Goal: Task Accomplishment & Management: Manage account settings

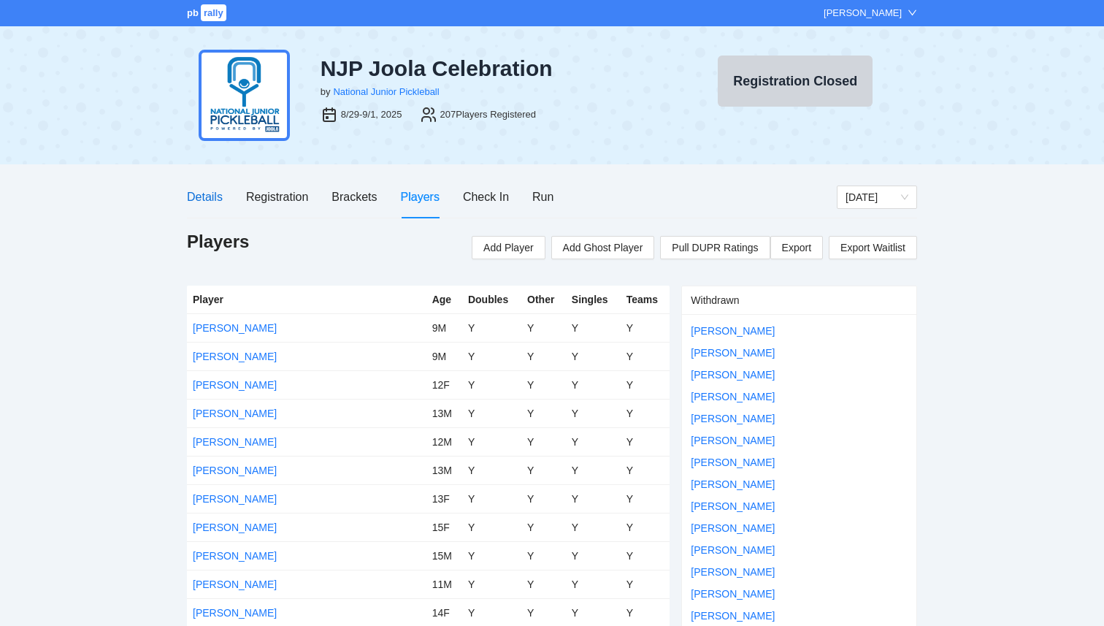
click at [201, 193] on div "Details" at bounding box center [205, 197] width 36 height 18
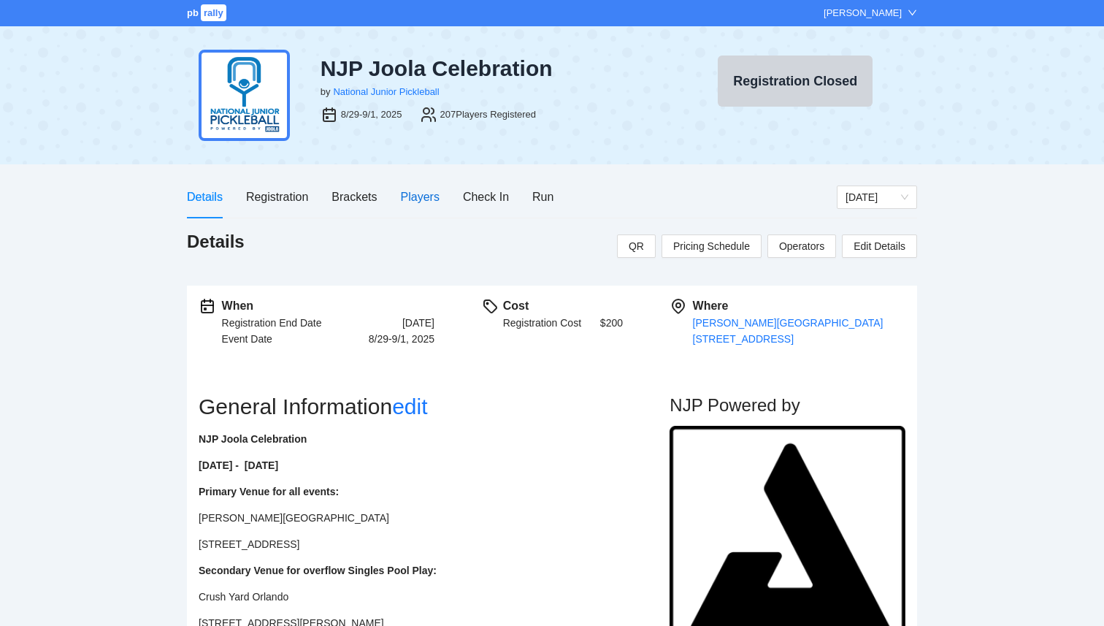
click at [411, 197] on div "Players" at bounding box center [420, 197] width 39 height 18
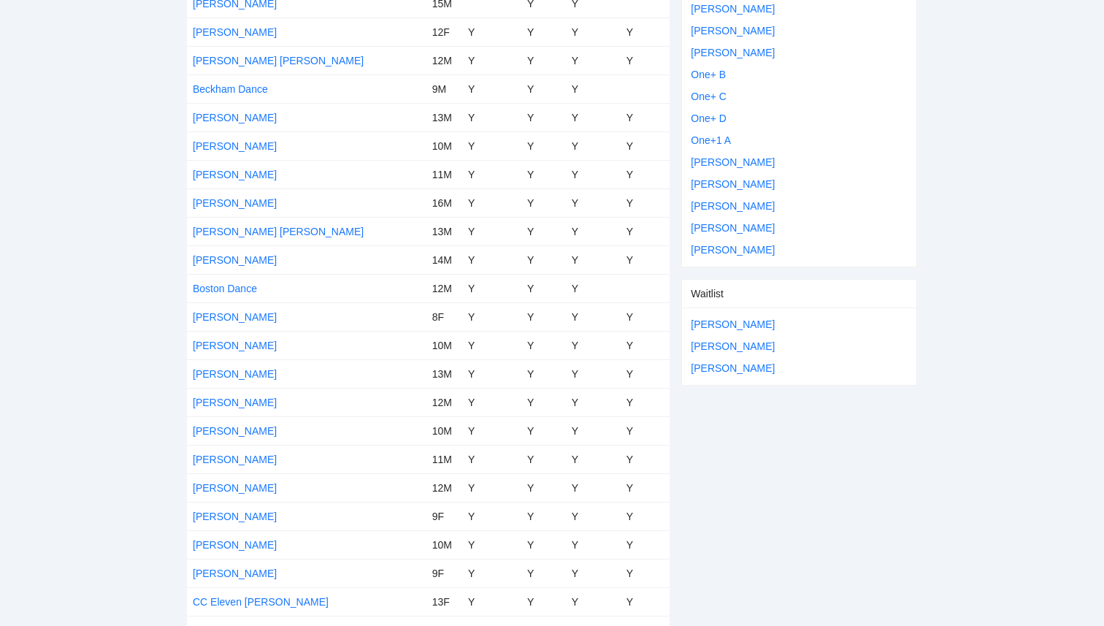
scroll to position [700, 0]
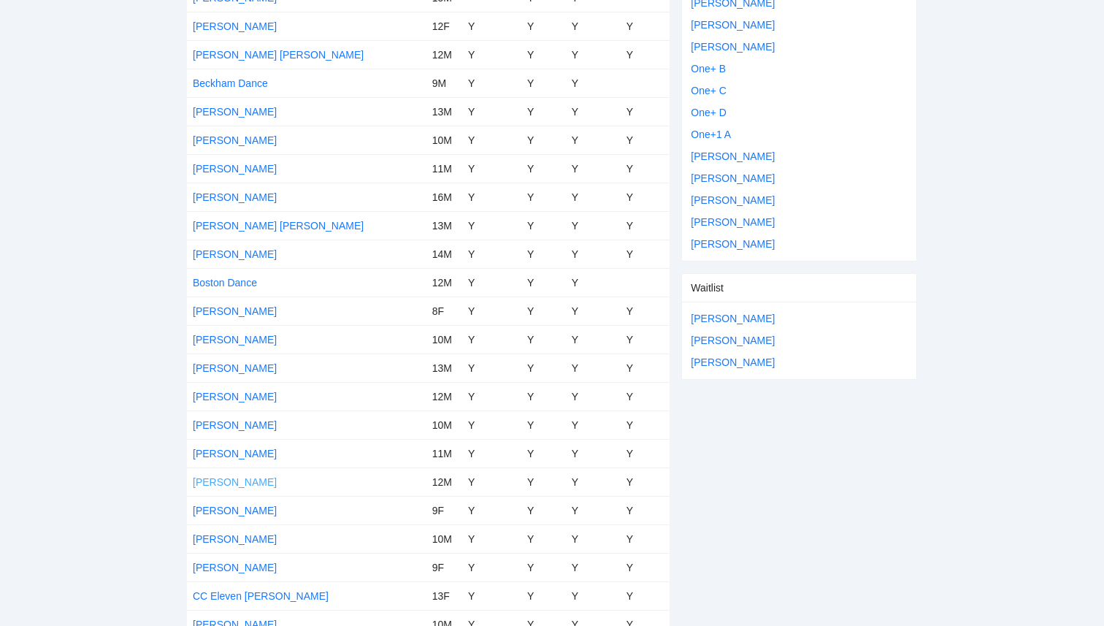
click at [245, 481] on link "[PERSON_NAME]" at bounding box center [235, 482] width 84 height 12
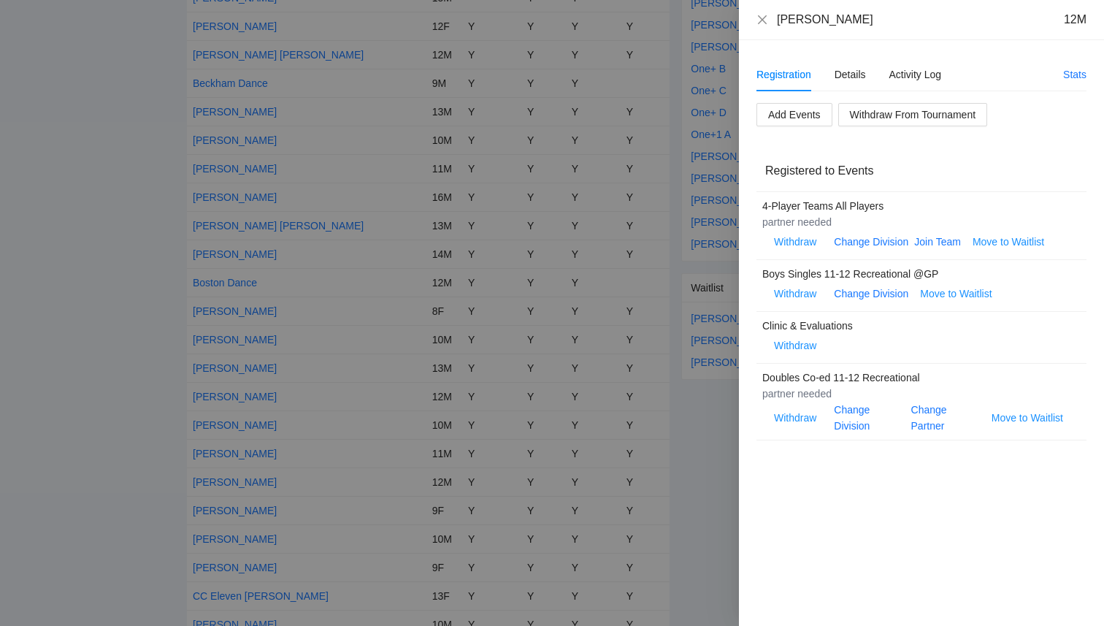
click at [481, 209] on div at bounding box center [552, 313] width 1104 height 626
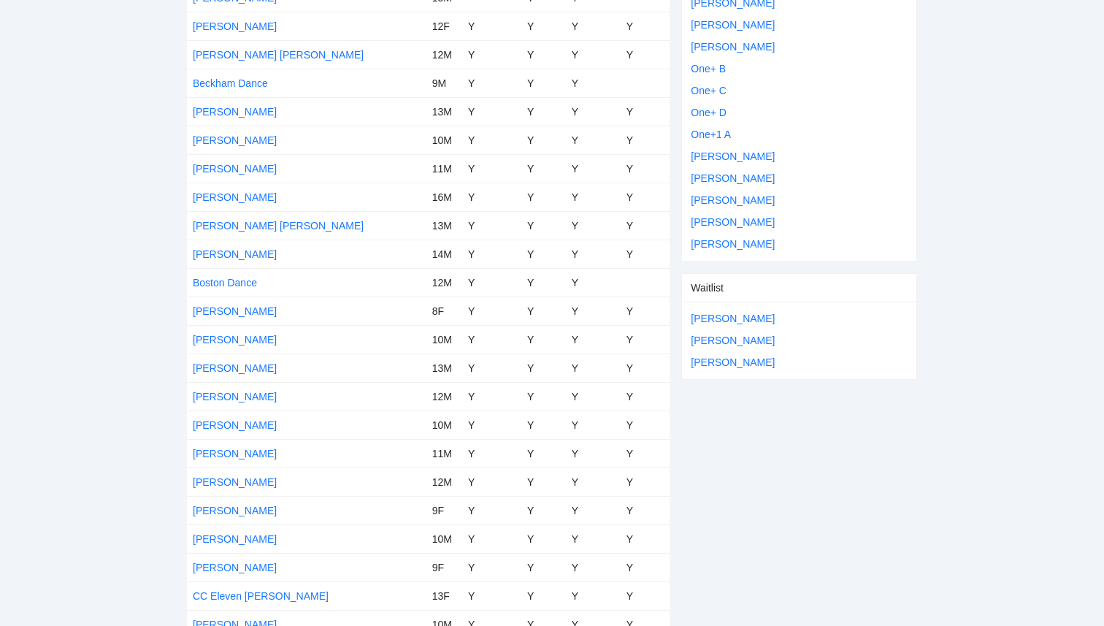
scroll to position [0, 0]
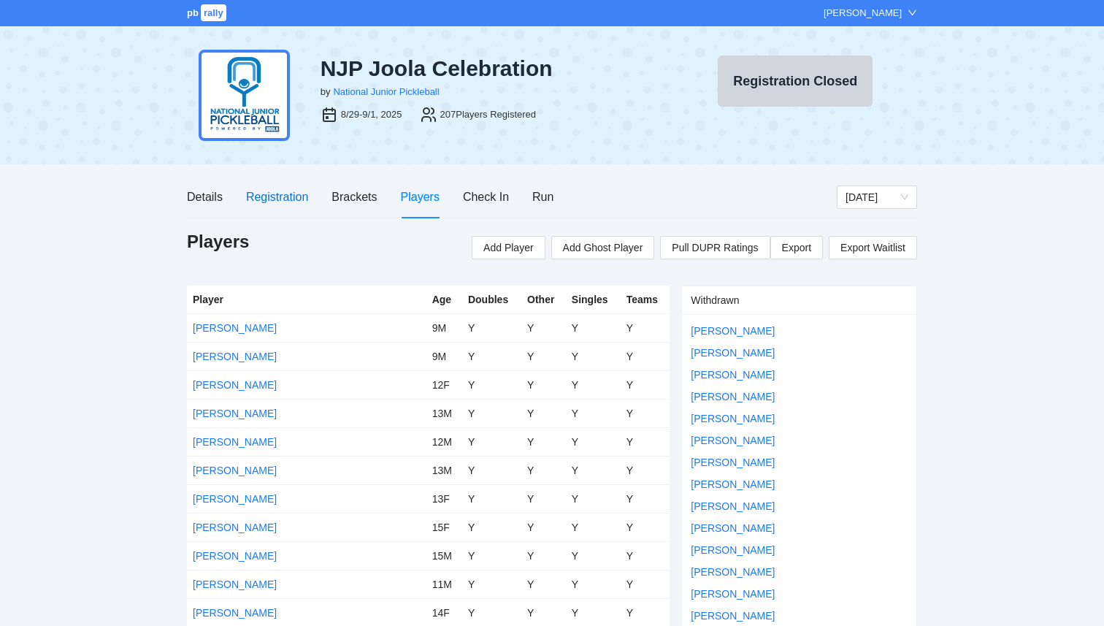
click at [283, 191] on div "Registration" at bounding box center [277, 197] width 62 height 18
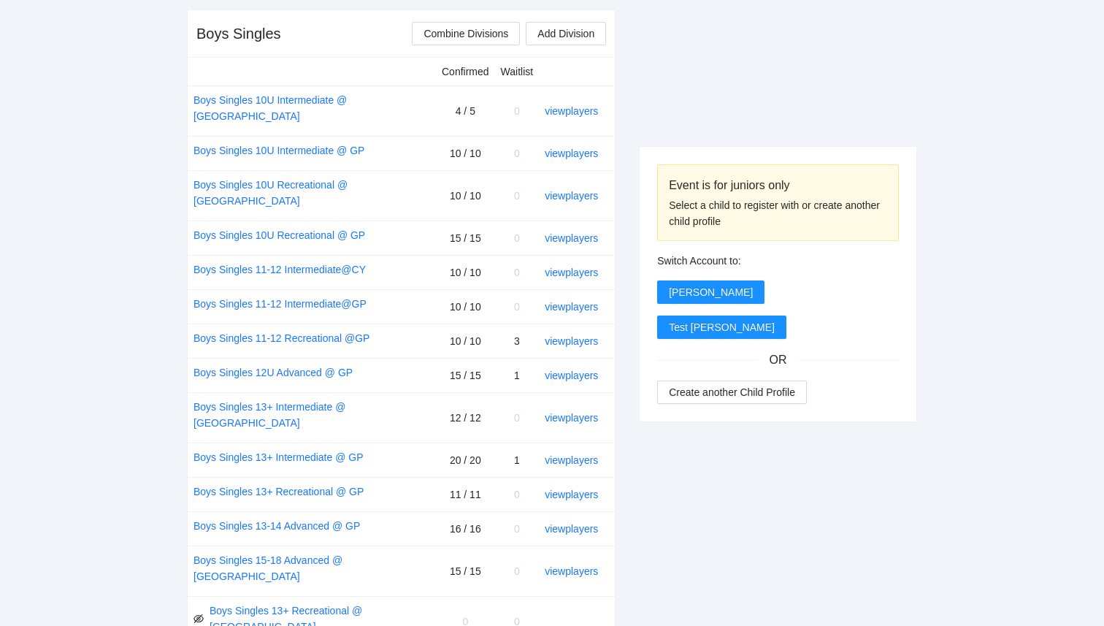
scroll to position [580, 0]
click at [584, 337] on link "view players" at bounding box center [571, 343] width 53 height 12
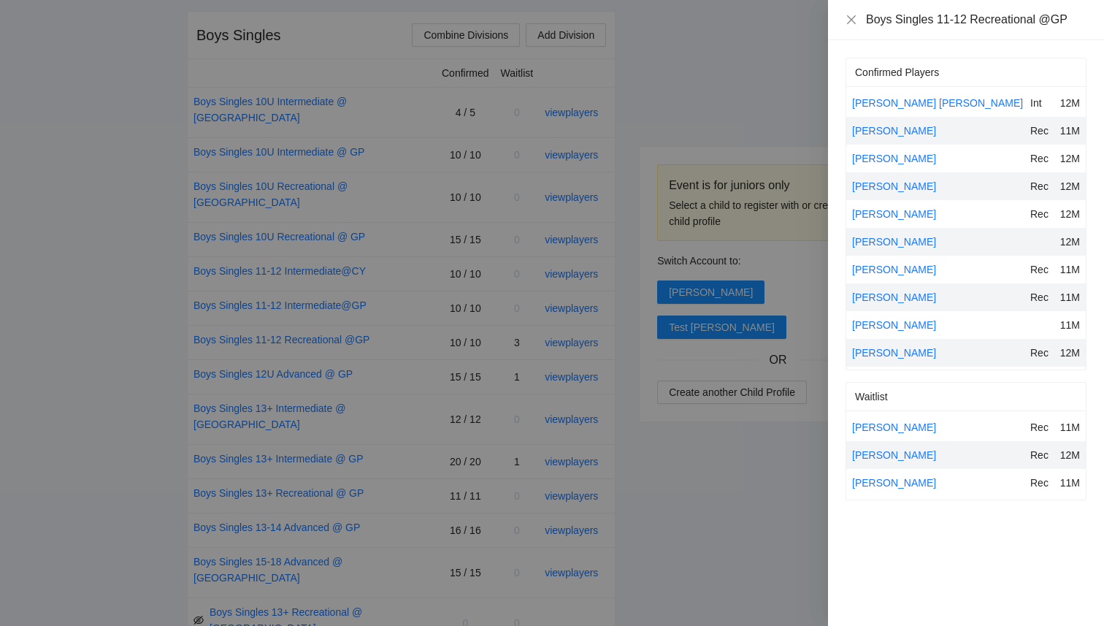
click at [806, 484] on div at bounding box center [552, 313] width 1104 height 626
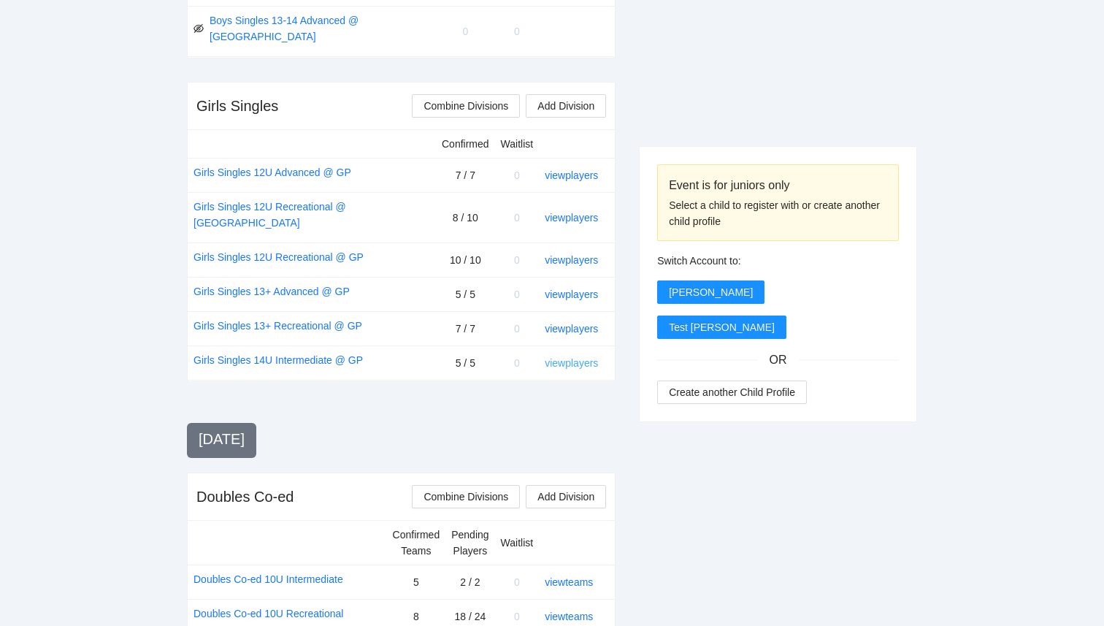
scroll to position [1232, 0]
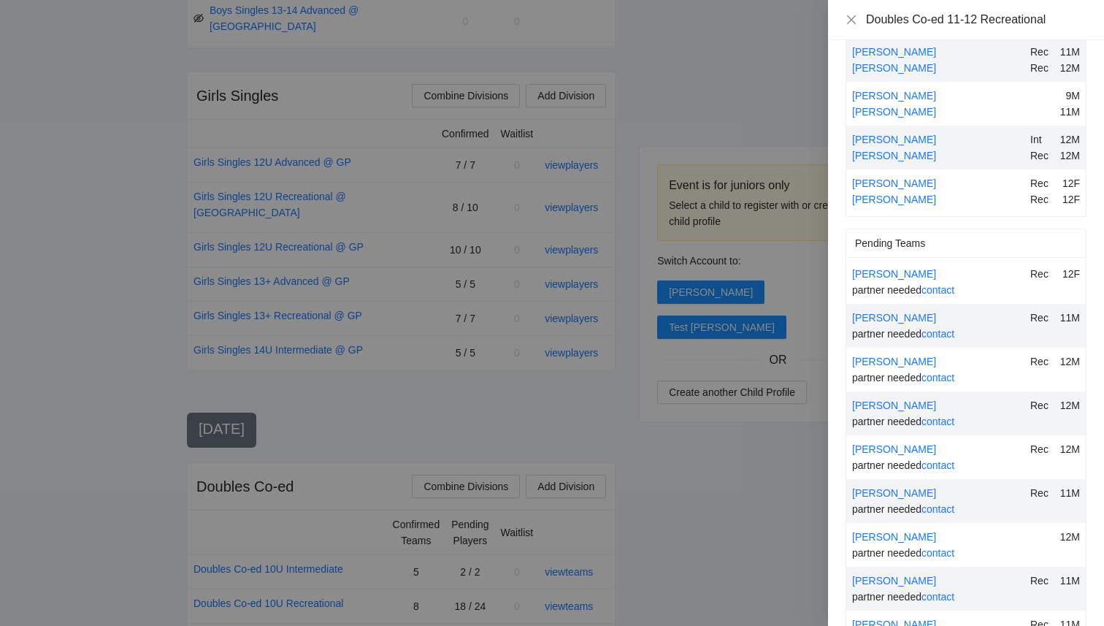
scroll to position [351, 0]
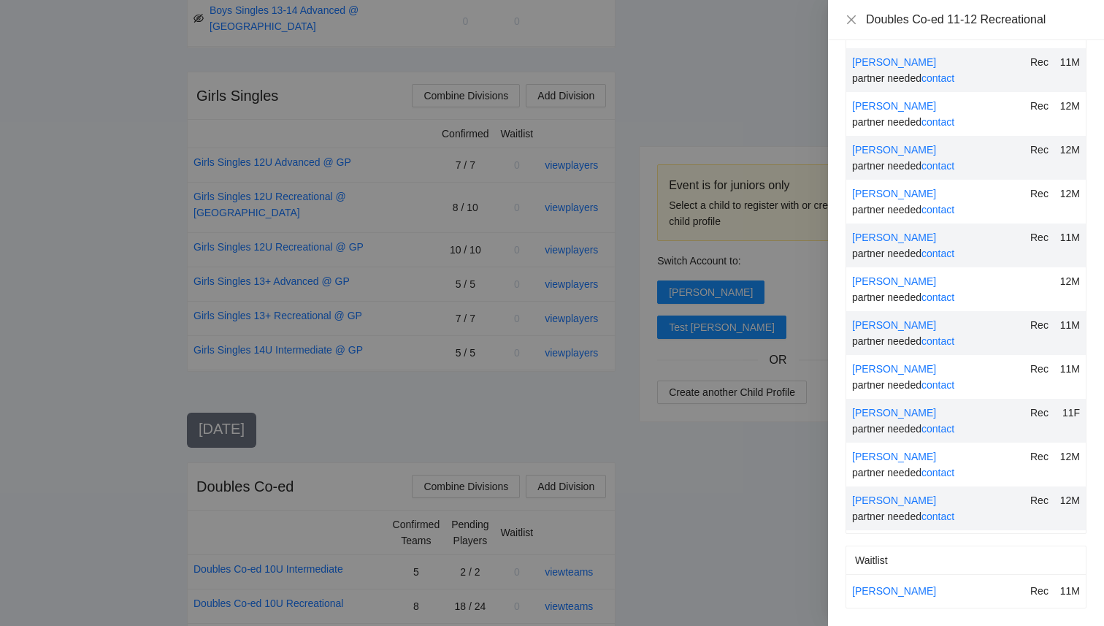
click at [762, 497] on div at bounding box center [552, 313] width 1104 height 626
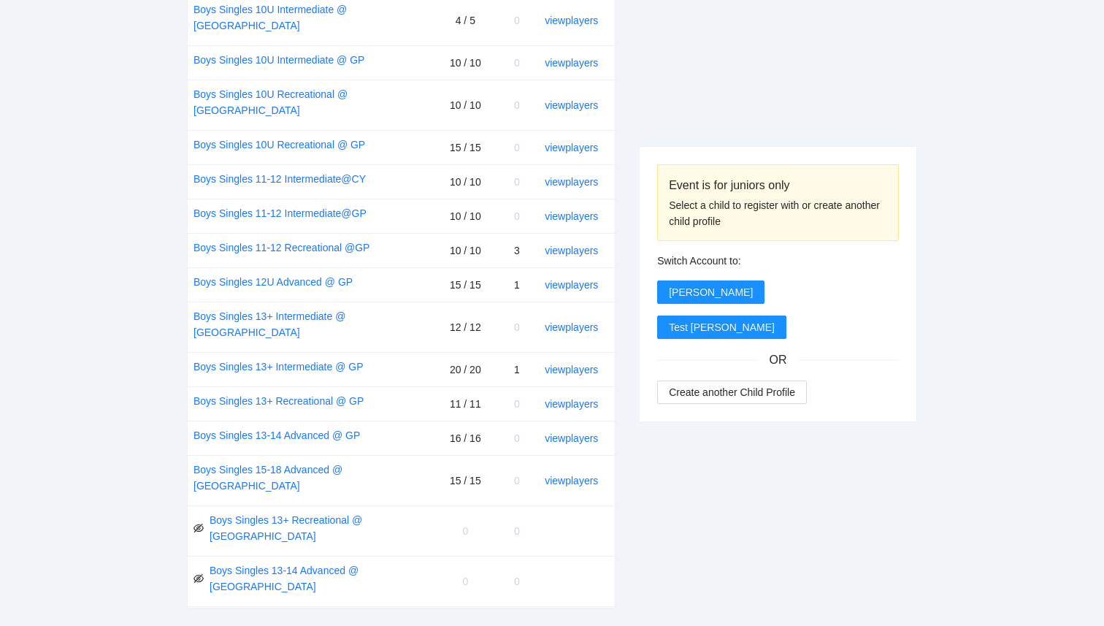
scroll to position [0, 0]
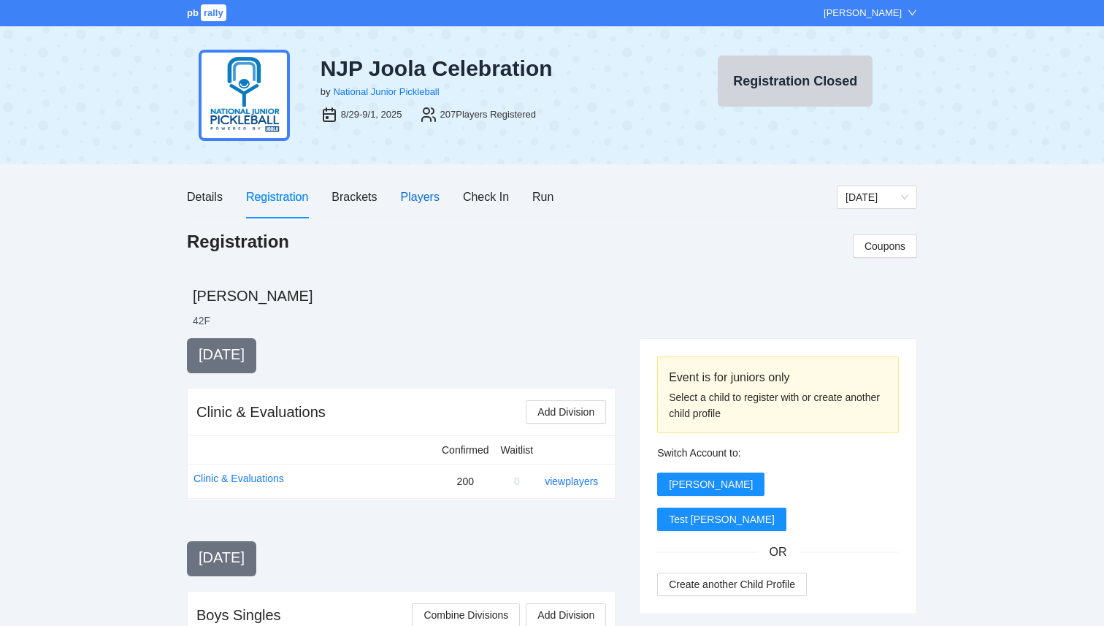
click at [416, 196] on div "Players" at bounding box center [420, 197] width 39 height 18
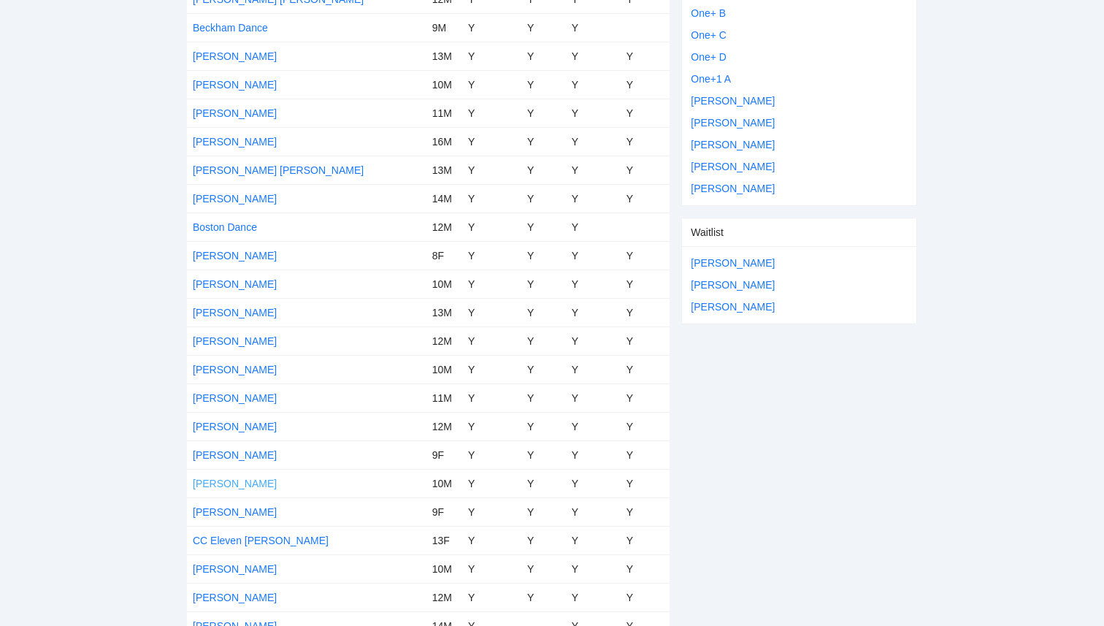
scroll to position [752, 0]
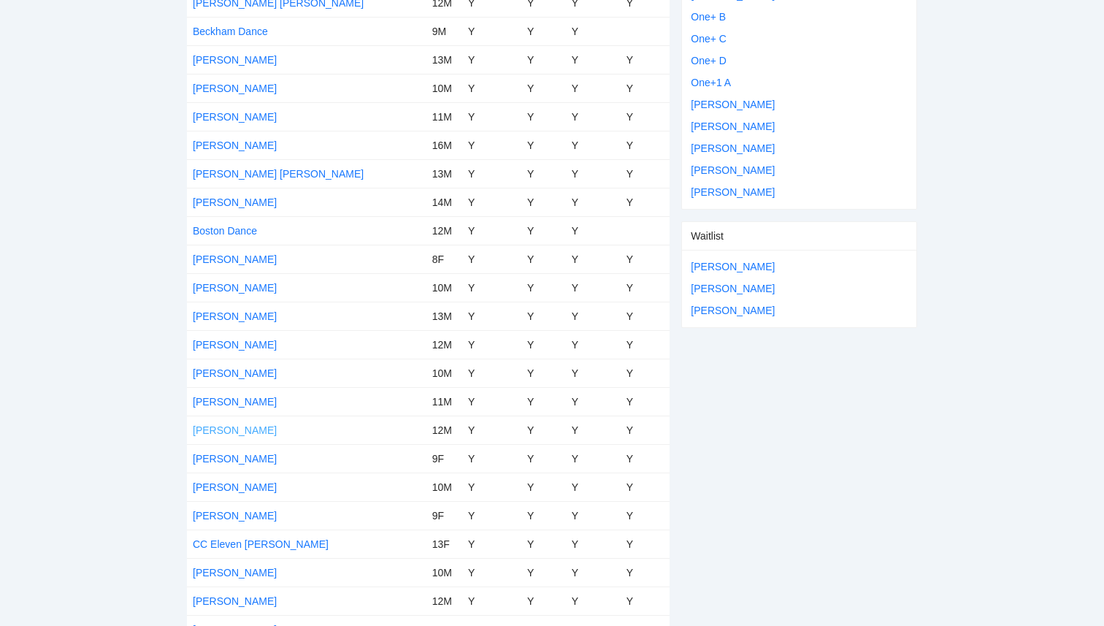
click at [238, 426] on link "[PERSON_NAME]" at bounding box center [235, 430] width 84 height 12
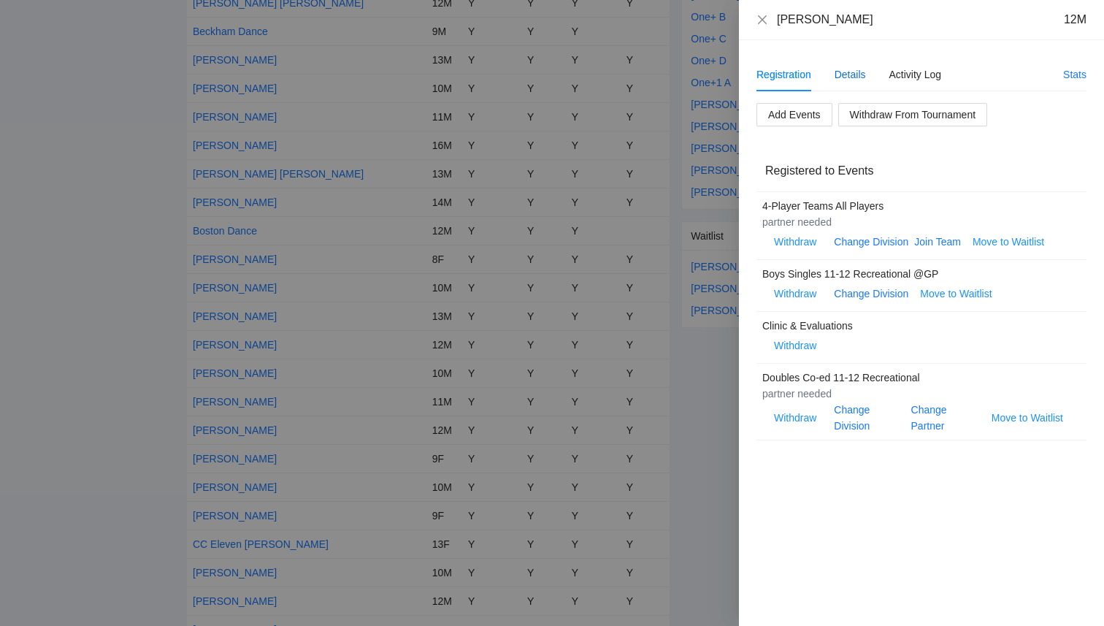
click at [858, 76] on div "Details" at bounding box center [850, 74] width 31 height 16
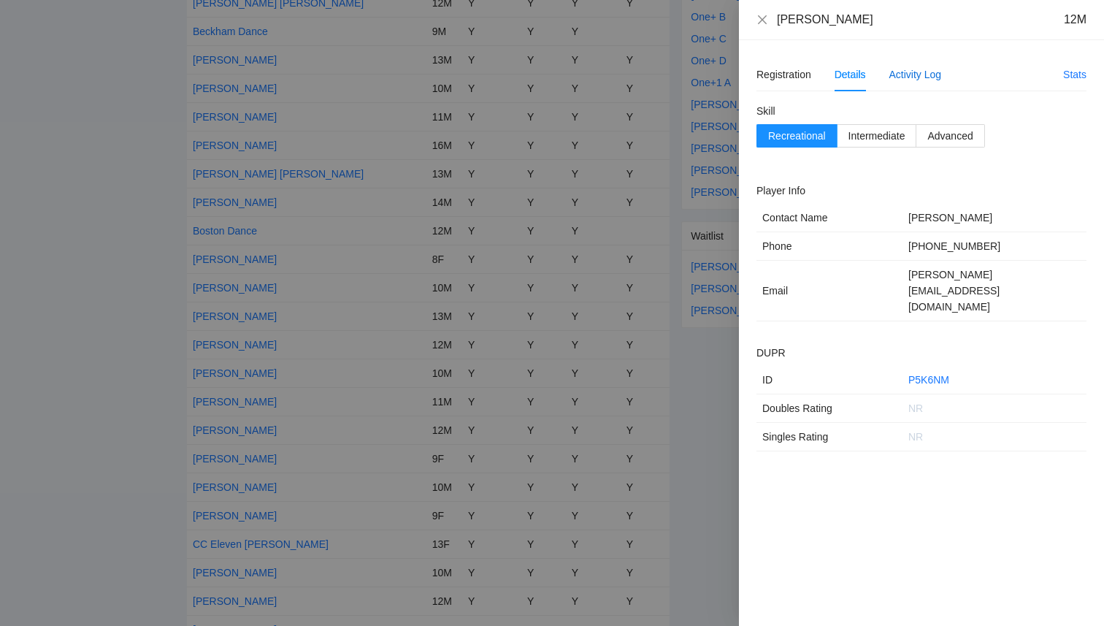
click at [919, 79] on div "Activity Log" at bounding box center [916, 74] width 53 height 16
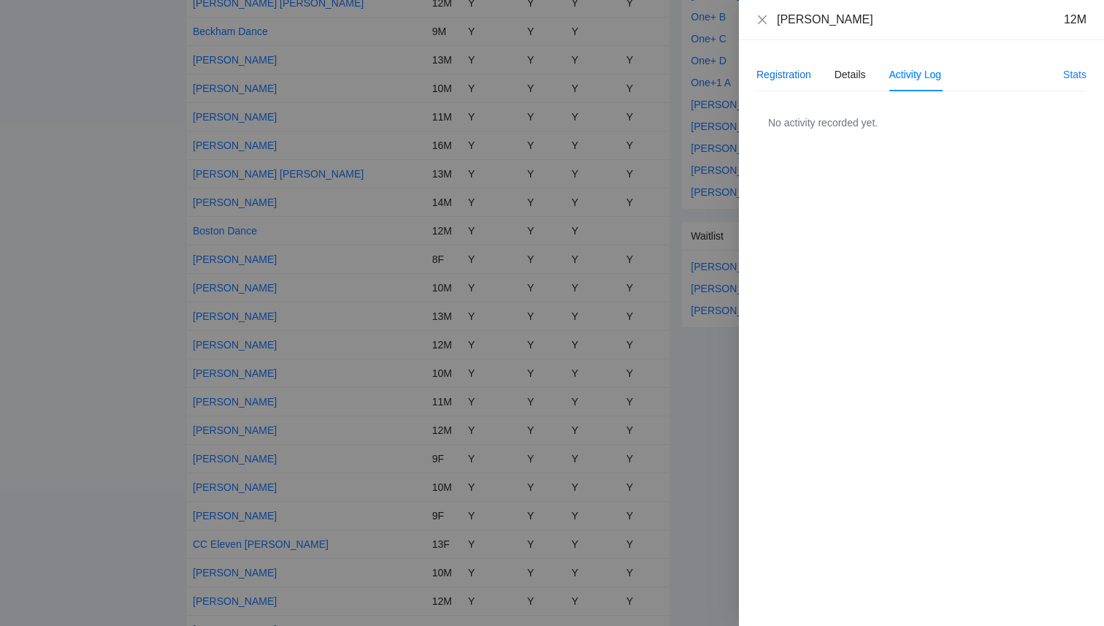
click at [788, 74] on div "Registration" at bounding box center [784, 74] width 55 height 16
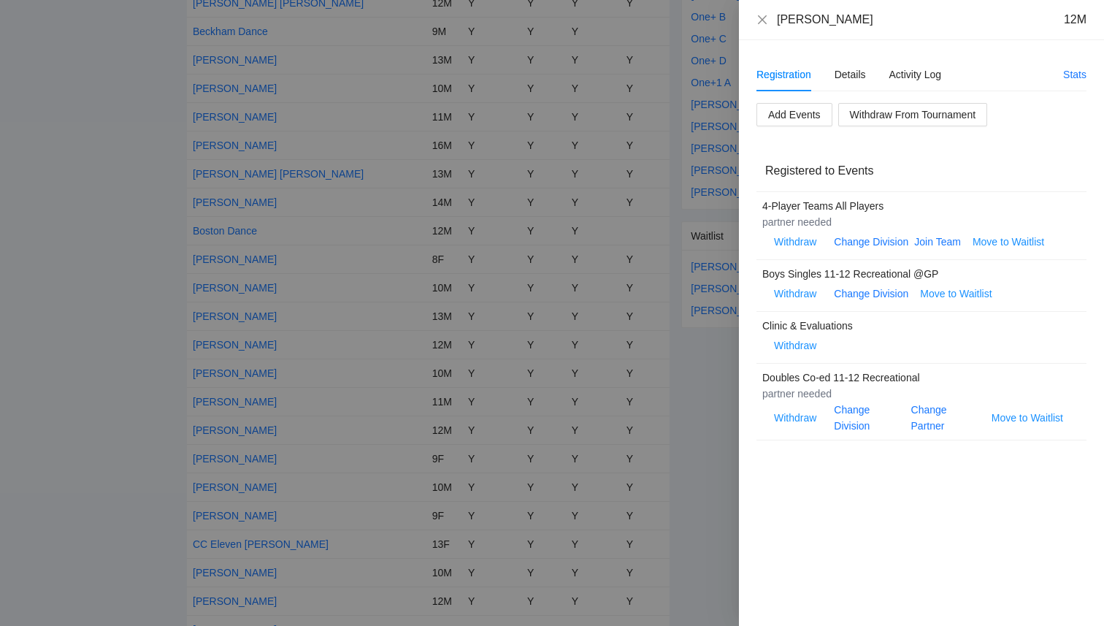
click at [155, 245] on div at bounding box center [552, 313] width 1104 height 626
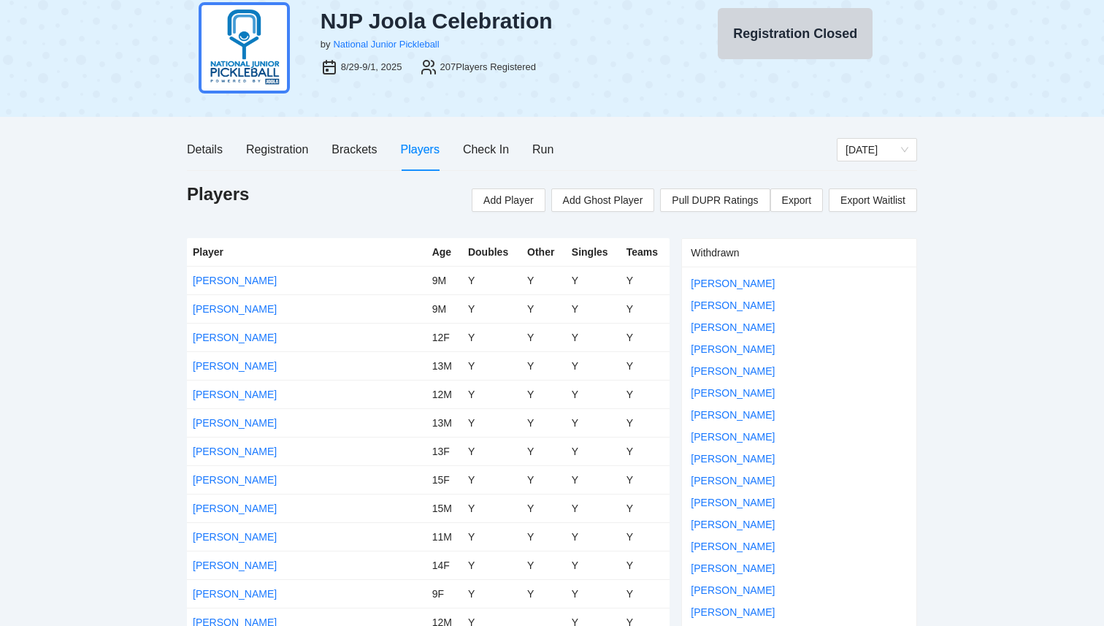
scroll to position [0, 0]
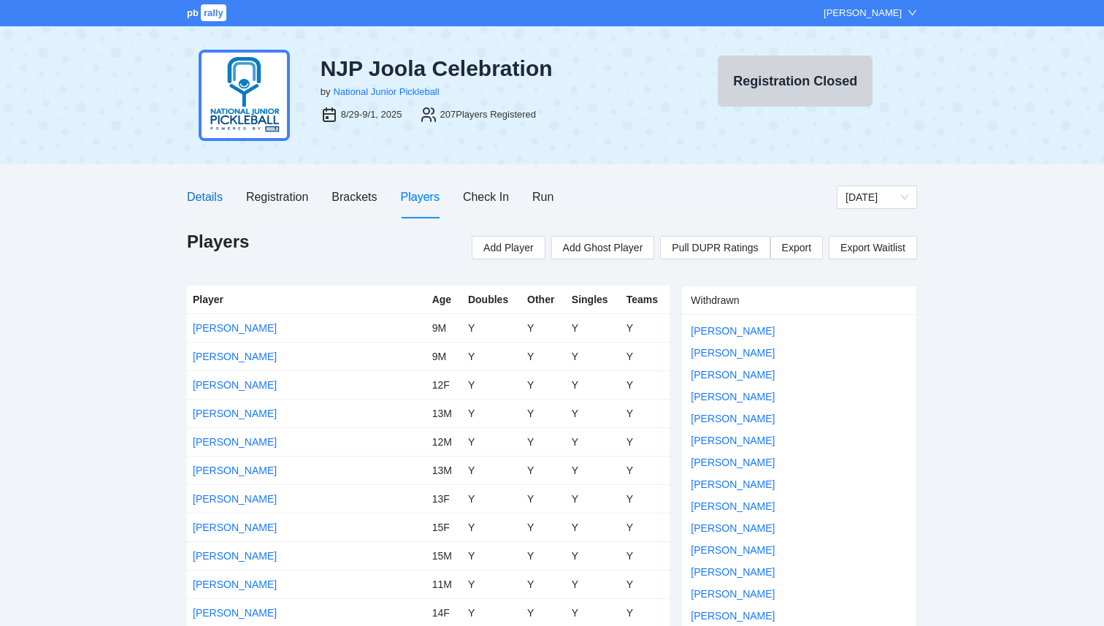
click at [207, 193] on div "Details" at bounding box center [205, 197] width 36 height 18
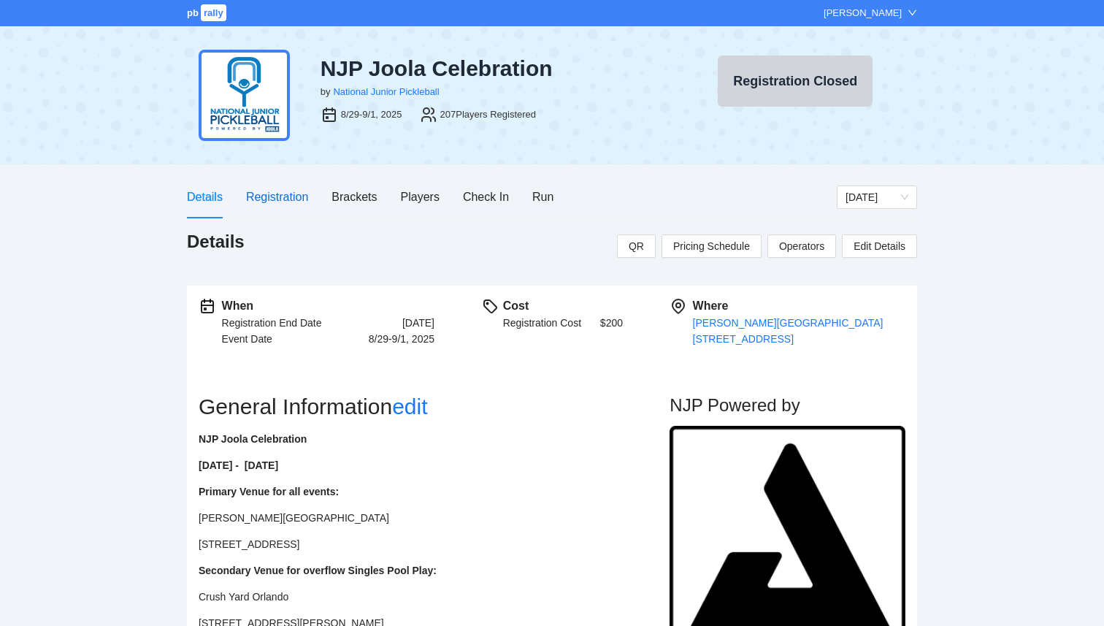
click at [267, 202] on div "Registration" at bounding box center [277, 197] width 62 height 18
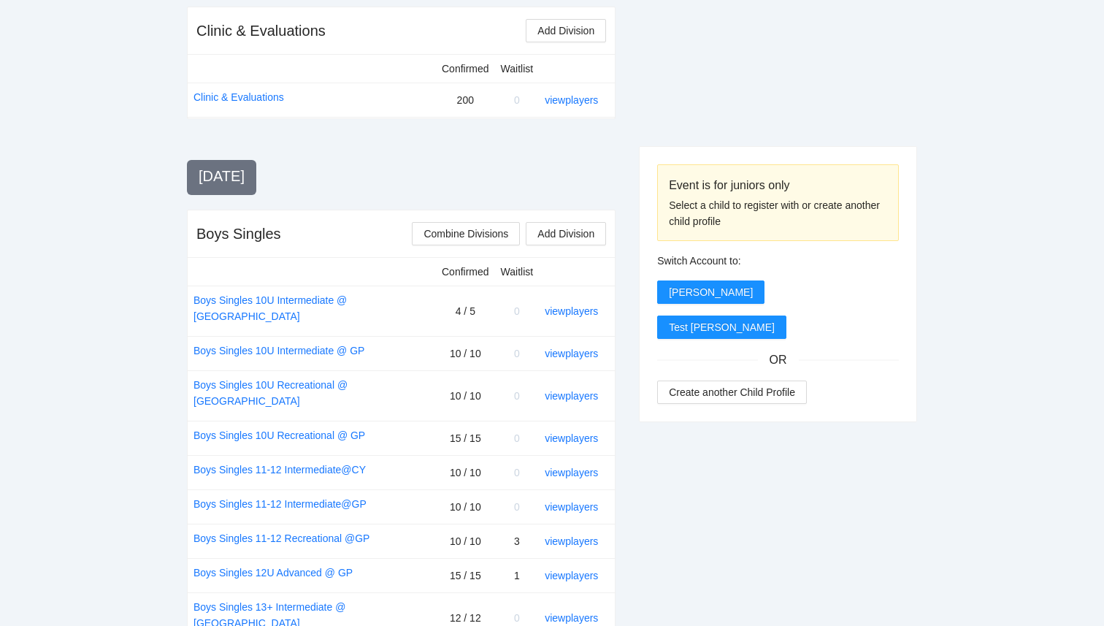
scroll to position [669, 0]
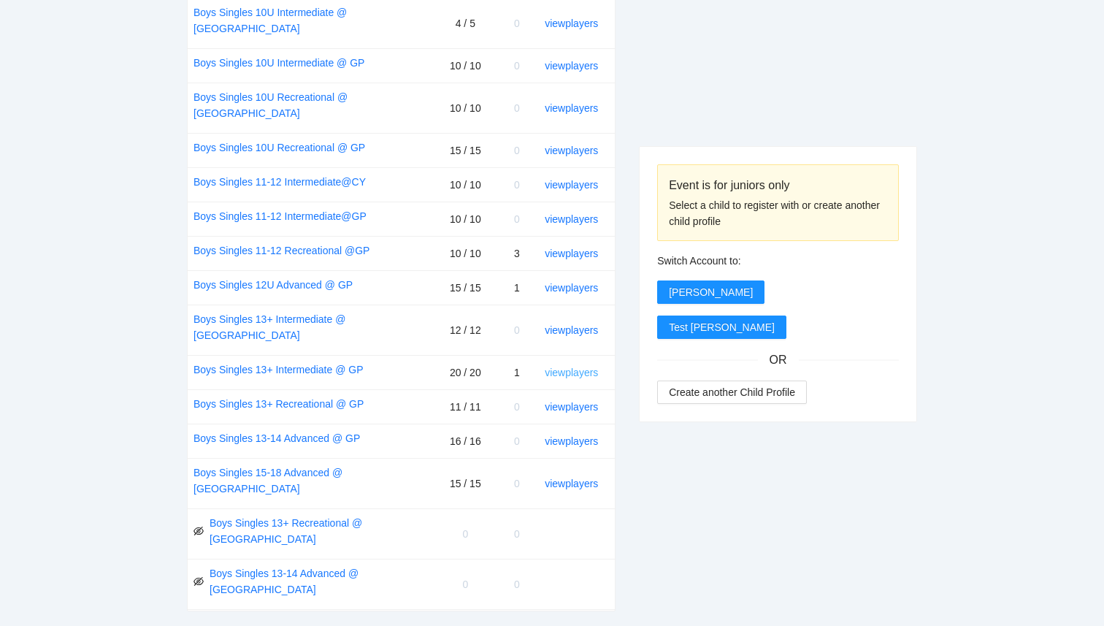
click at [559, 367] on link "view players" at bounding box center [571, 373] width 53 height 12
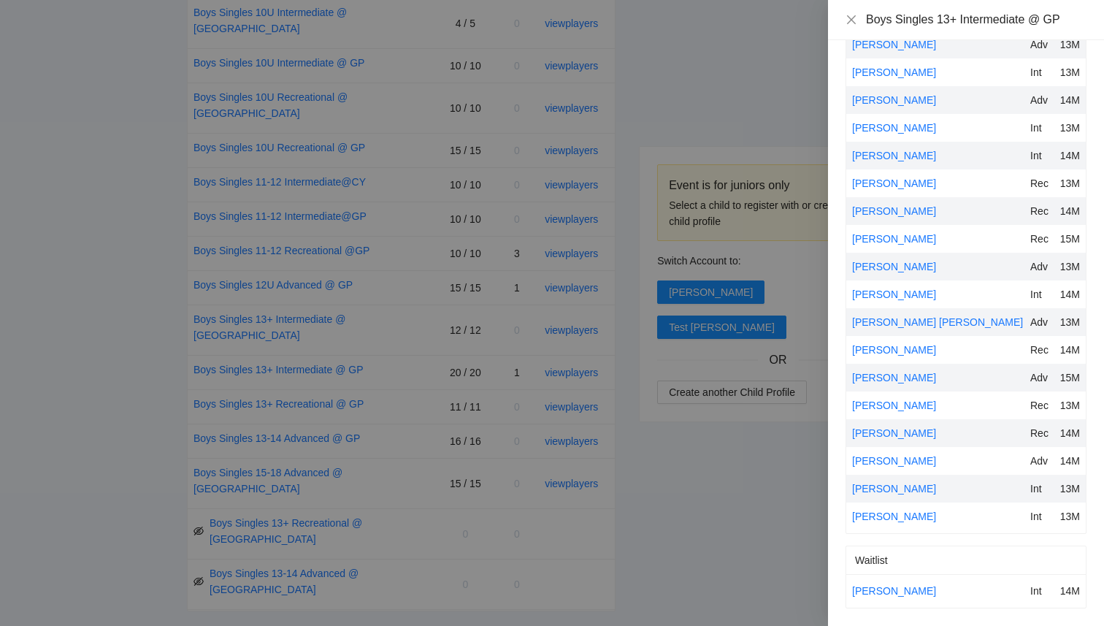
scroll to position [0, 0]
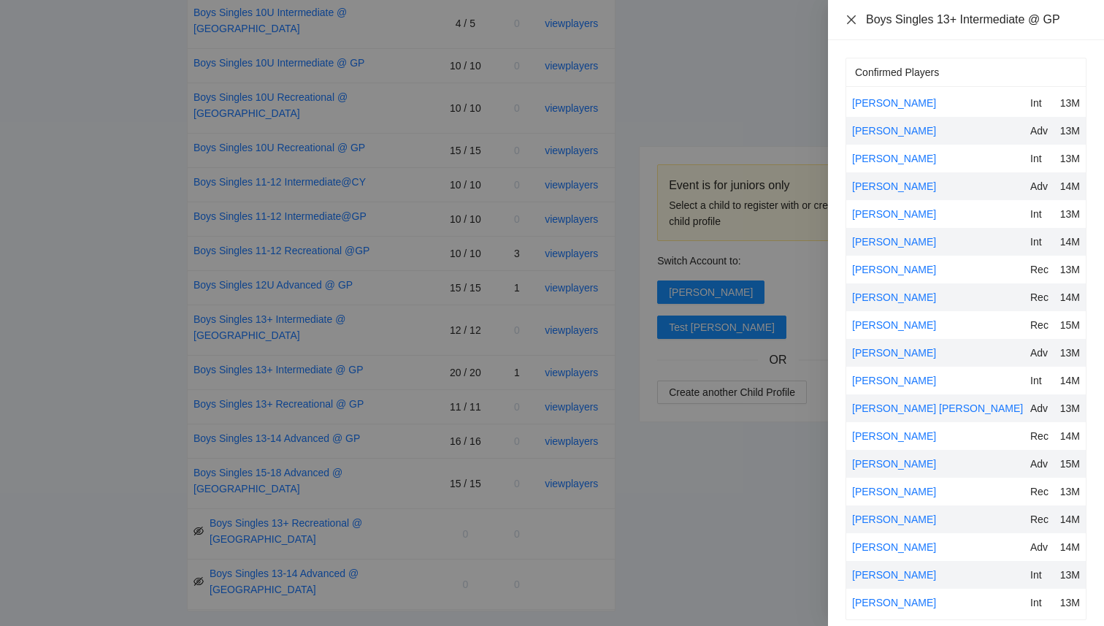
click at [852, 20] on icon "close" at bounding box center [851, 19] width 9 height 9
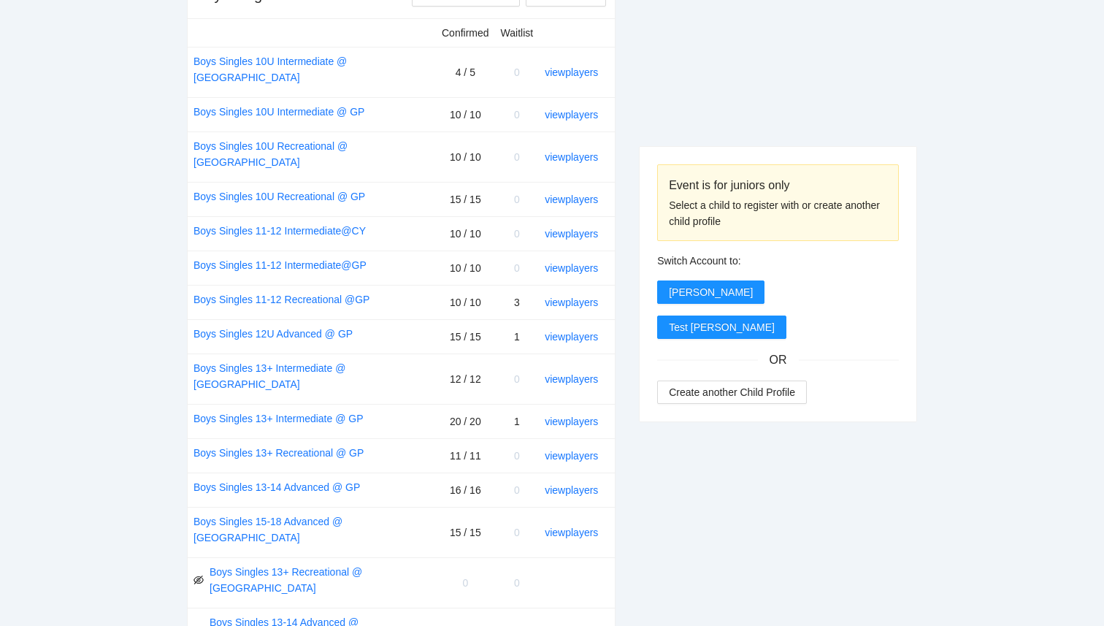
scroll to position [614, 0]
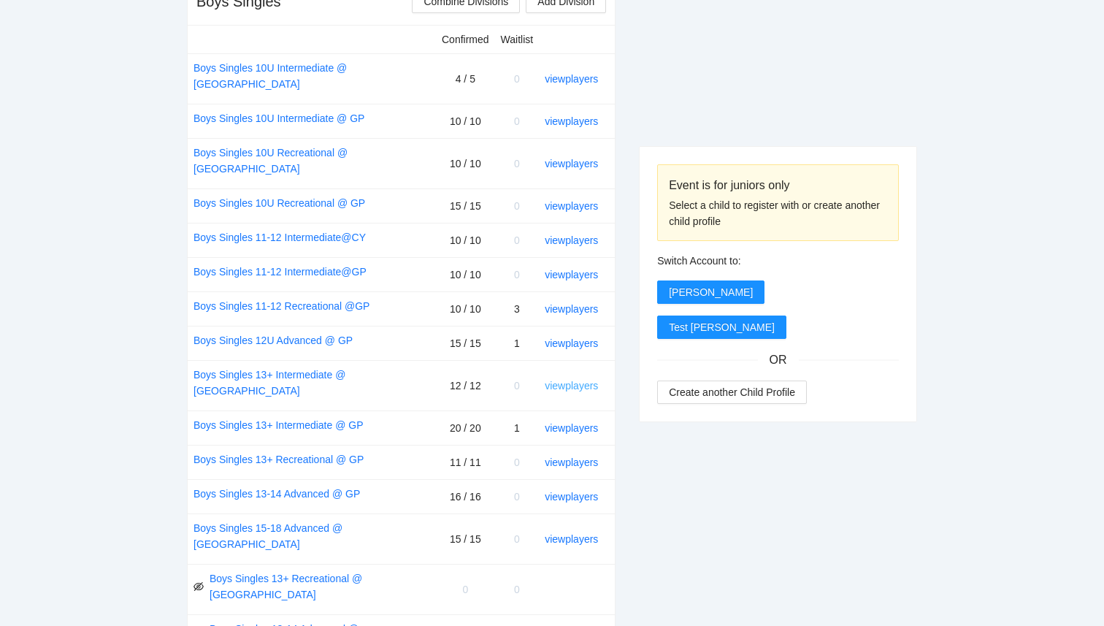
click at [591, 380] on link "view players" at bounding box center [571, 386] width 53 height 12
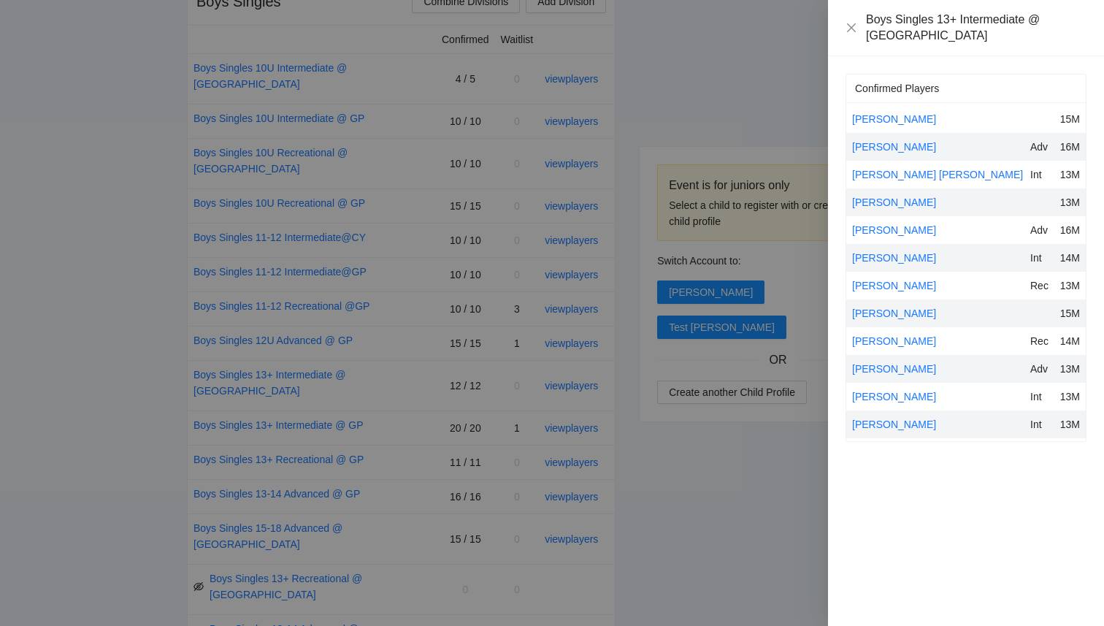
click at [776, 525] on div at bounding box center [552, 313] width 1104 height 626
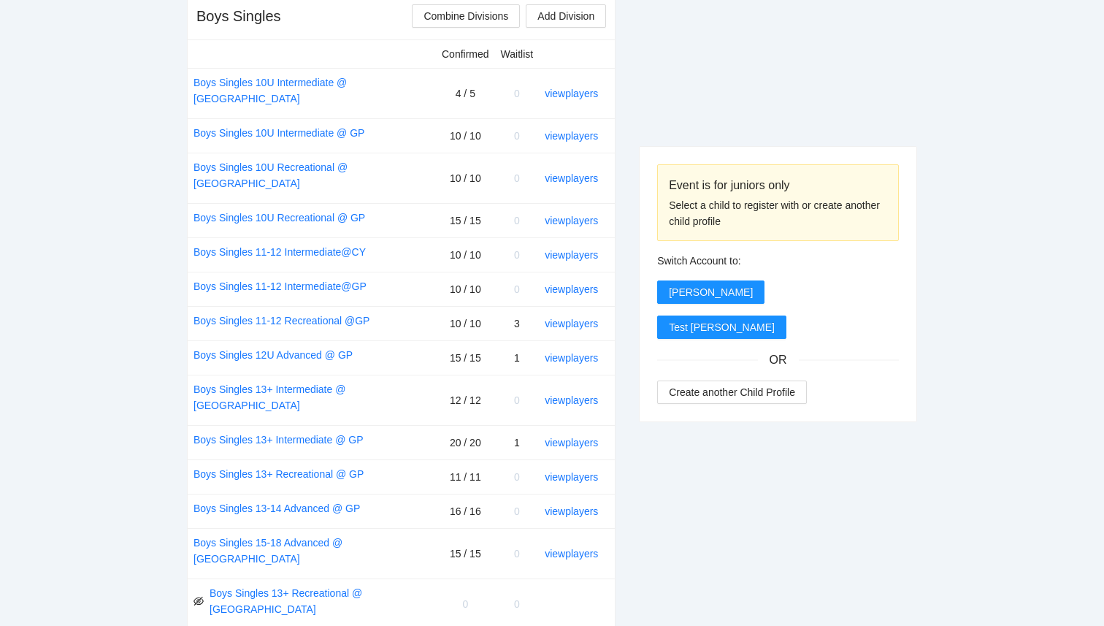
scroll to position [0, 0]
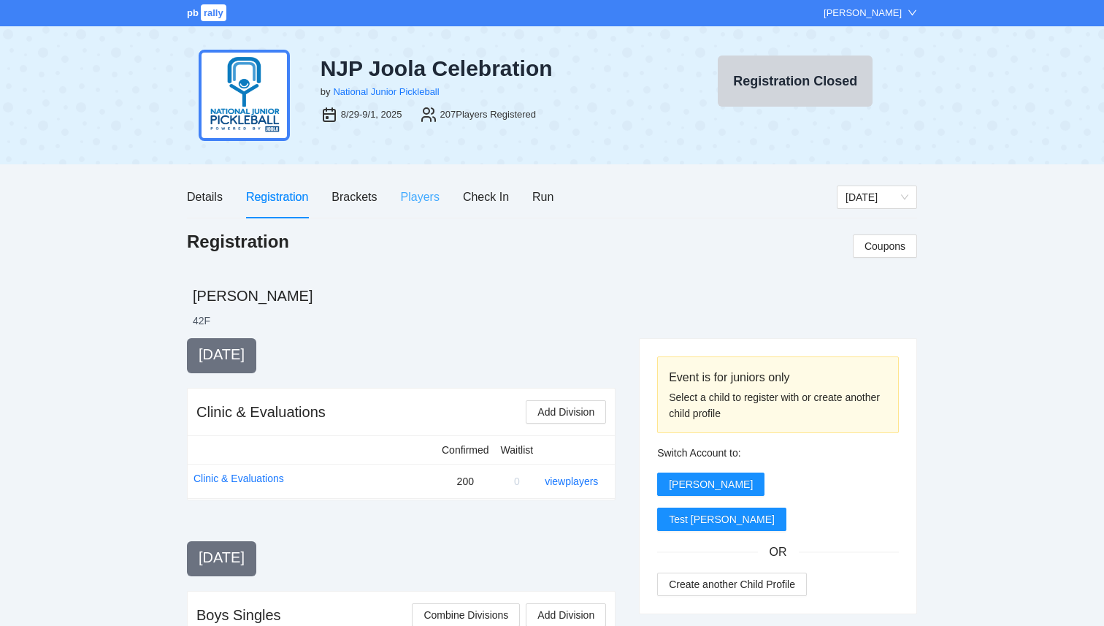
click at [410, 187] on div "Players" at bounding box center [420, 197] width 39 height 42
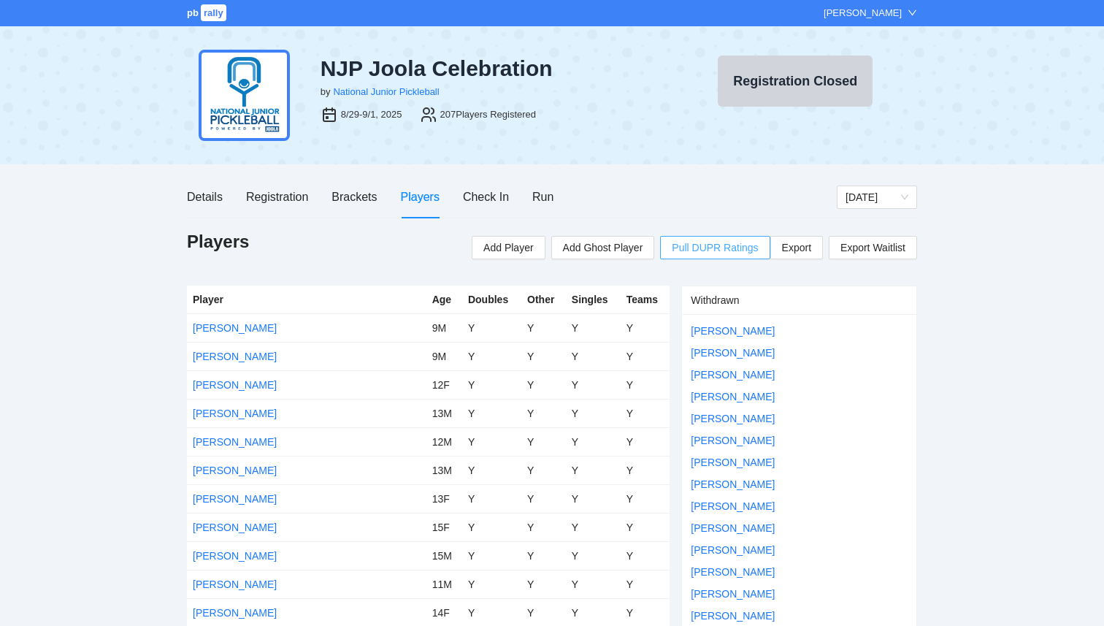
click at [714, 247] on span "Pull DUPR Ratings" at bounding box center [715, 248] width 86 height 16
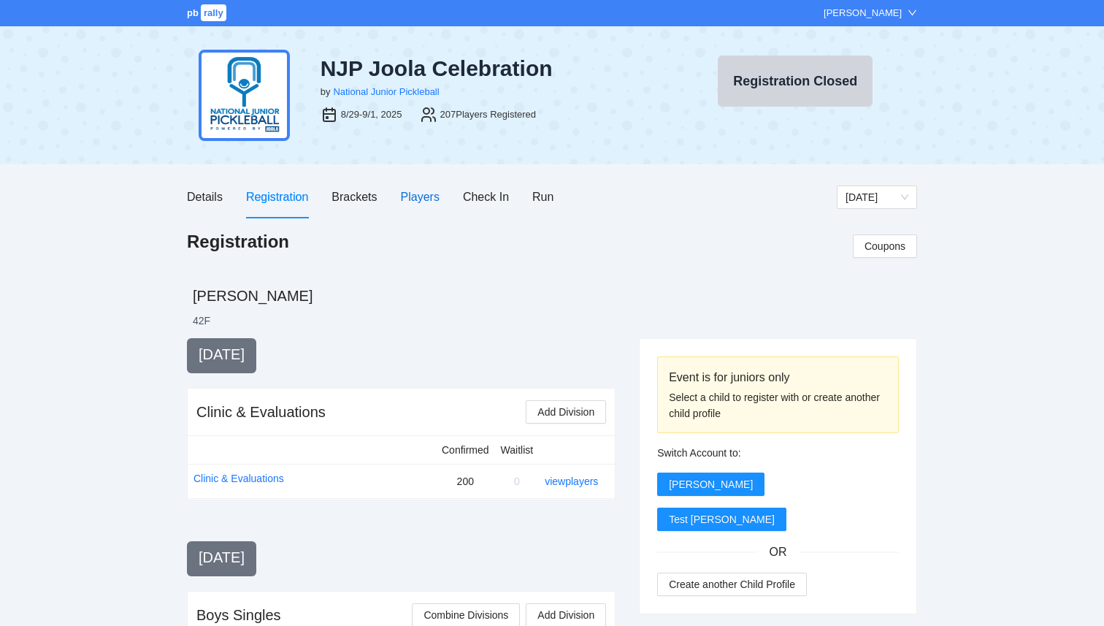
click at [416, 195] on div "Players" at bounding box center [420, 197] width 39 height 18
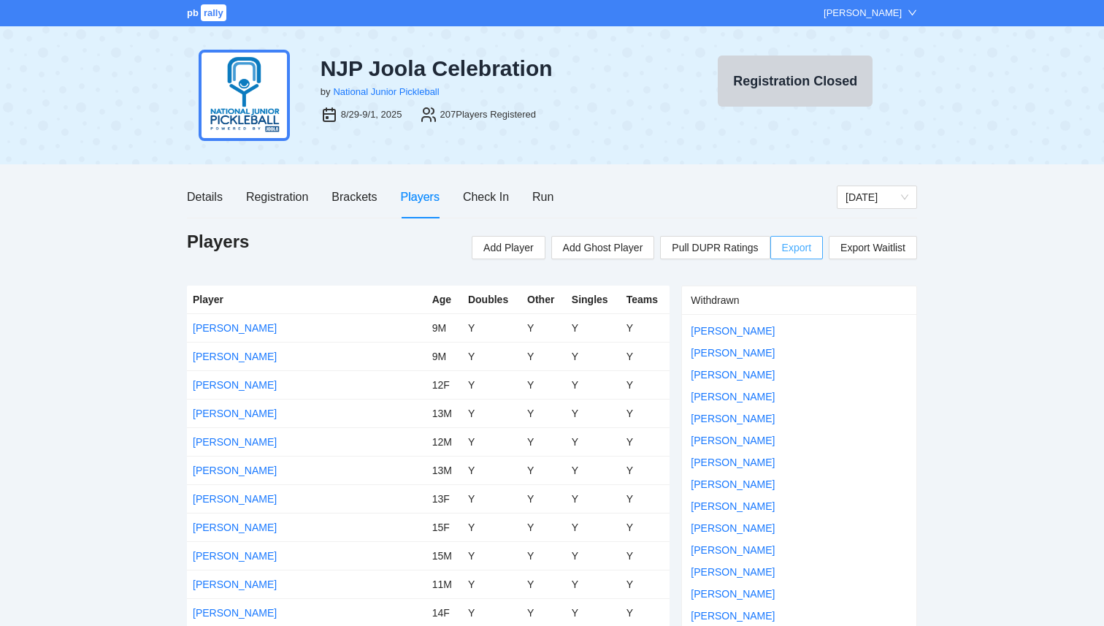
click at [786, 246] on span "Export" at bounding box center [796, 248] width 29 height 22
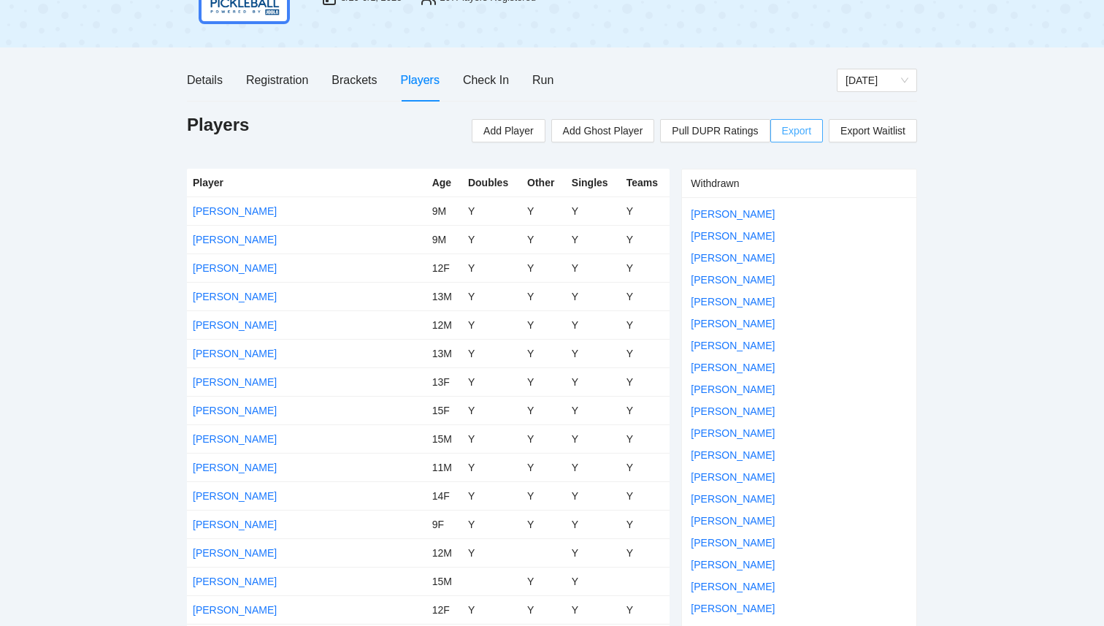
scroll to position [125, 0]
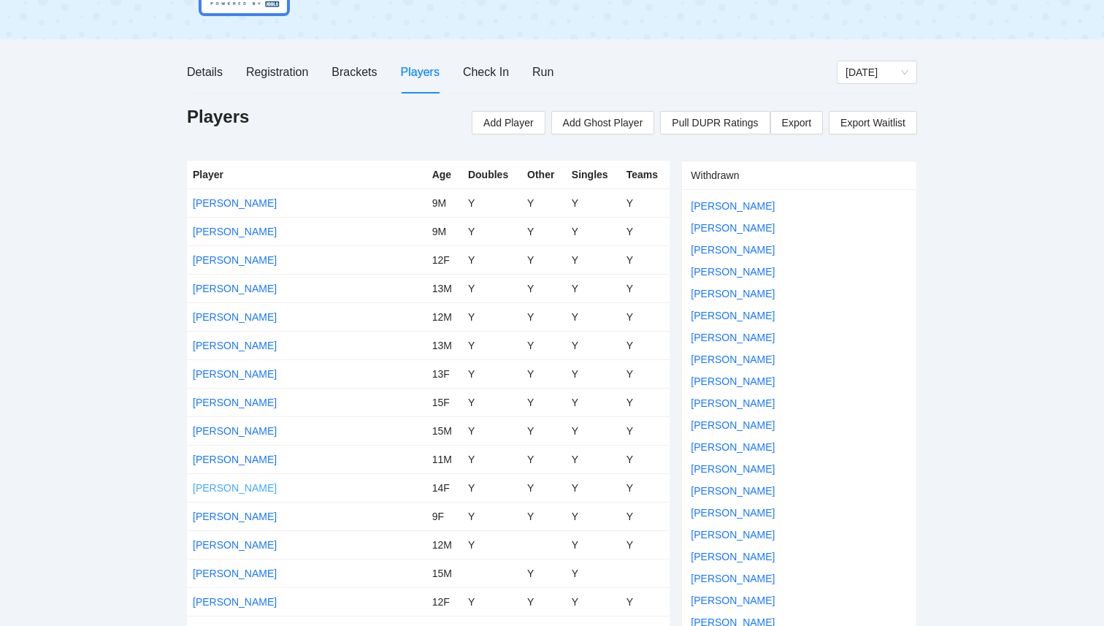
click at [237, 486] on link "[PERSON_NAME]" at bounding box center [235, 488] width 84 height 12
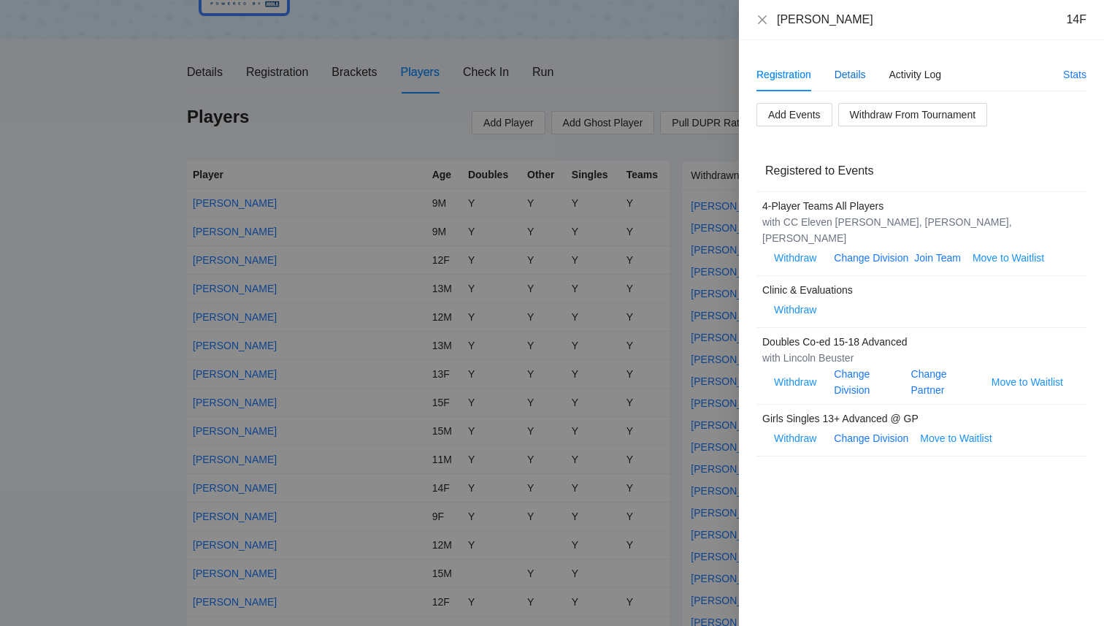
click at [857, 73] on div "Details" at bounding box center [850, 74] width 31 height 16
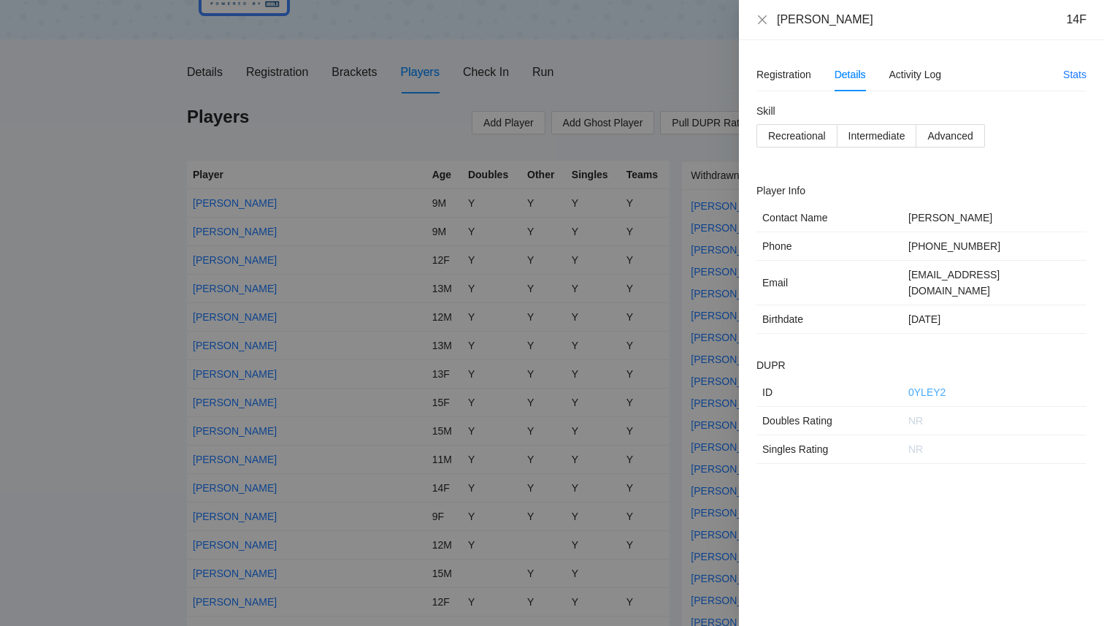
click at [935, 386] on link "0YLEY2" at bounding box center [927, 392] width 37 height 12
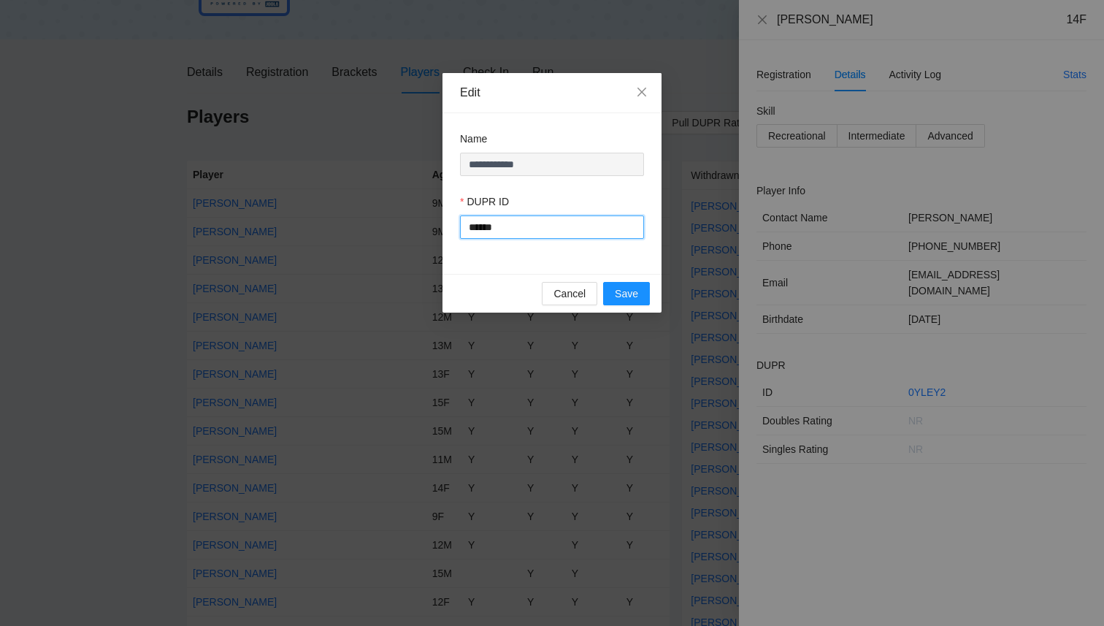
drag, startPoint x: 555, startPoint y: 231, endPoint x: 292, endPoint y: 232, distance: 263.0
click at [292, 232] on div "**********" at bounding box center [552, 313] width 1104 height 626
type input "******"
click at [627, 298] on span "Save" at bounding box center [626, 294] width 23 height 16
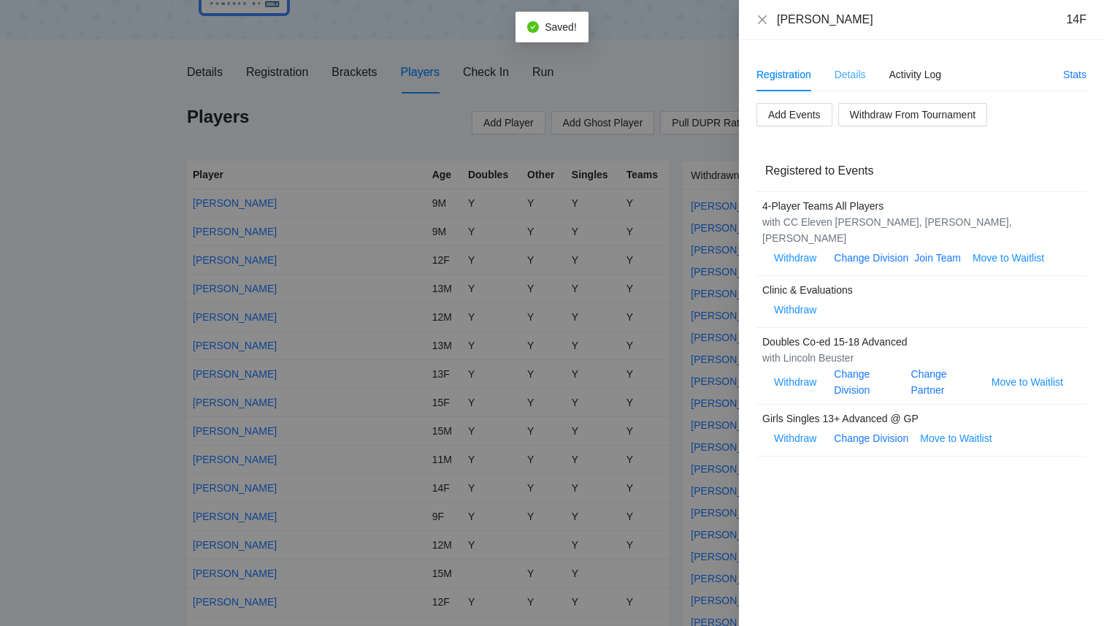
click at [857, 62] on div "Details" at bounding box center [850, 75] width 31 height 34
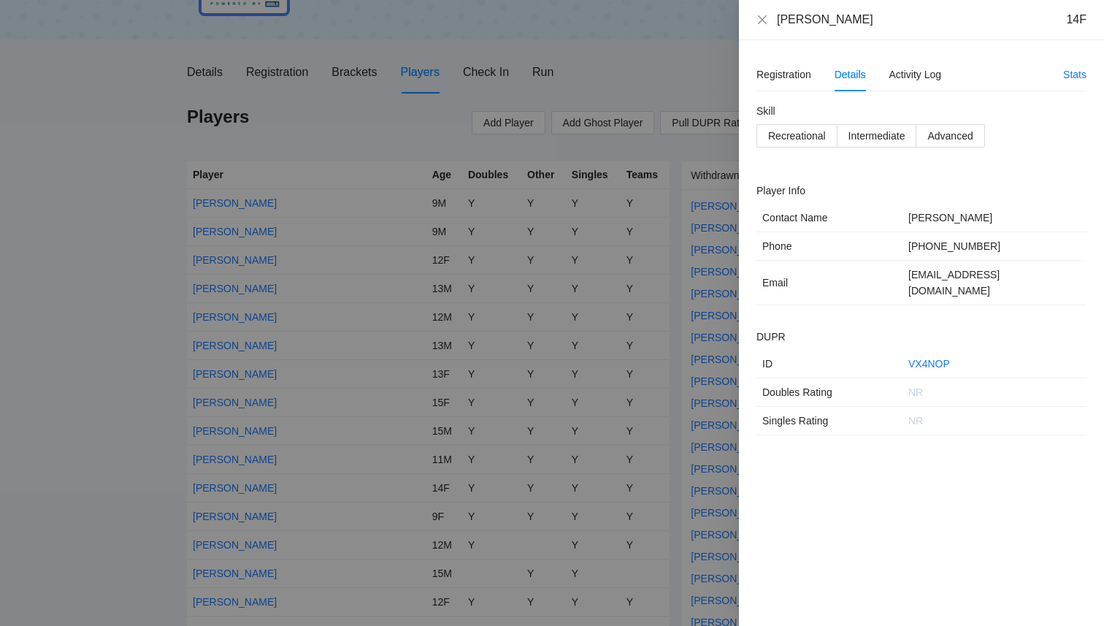
click at [694, 145] on div at bounding box center [552, 313] width 1104 height 626
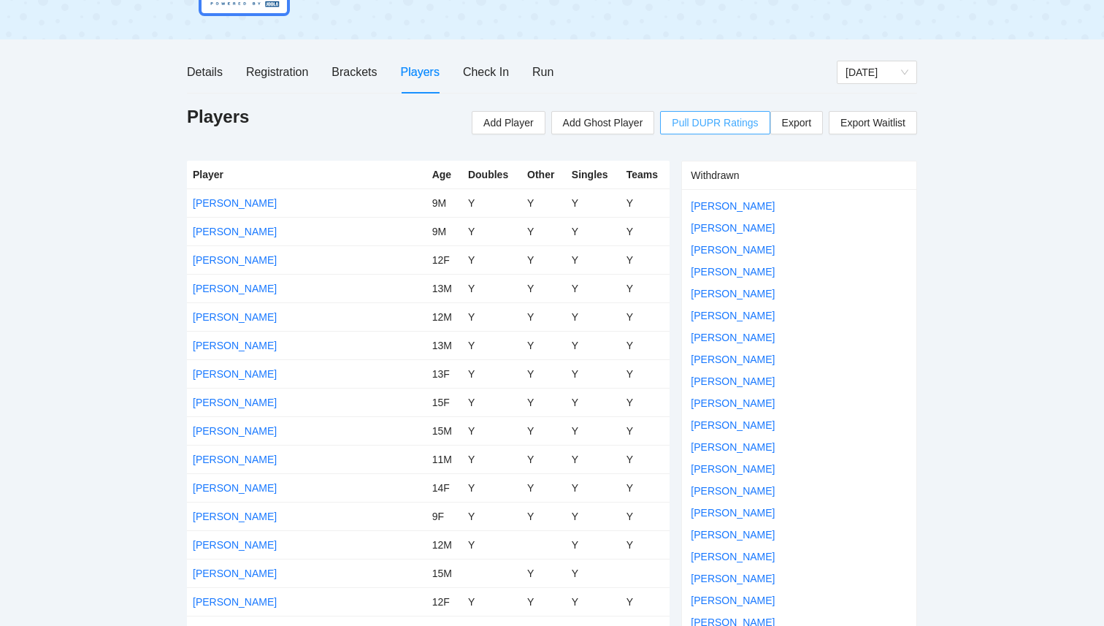
click at [708, 121] on span "Pull DUPR Ratings" at bounding box center [715, 123] width 86 height 16
